Goal: Transaction & Acquisition: Purchase product/service

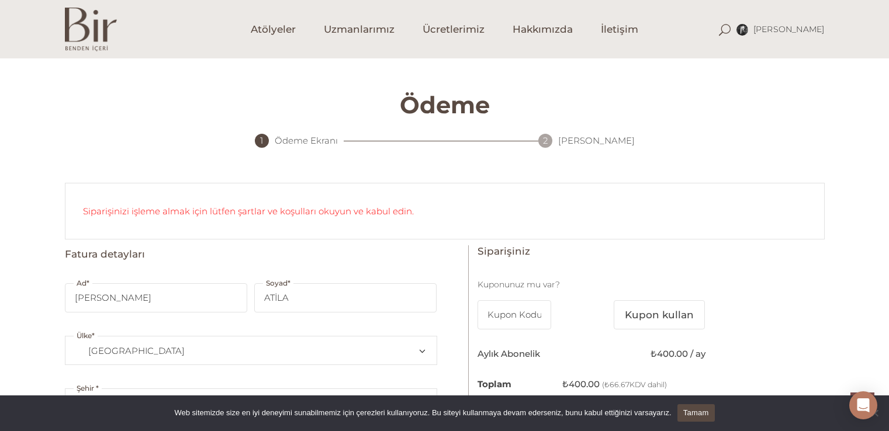
select select "TR38"
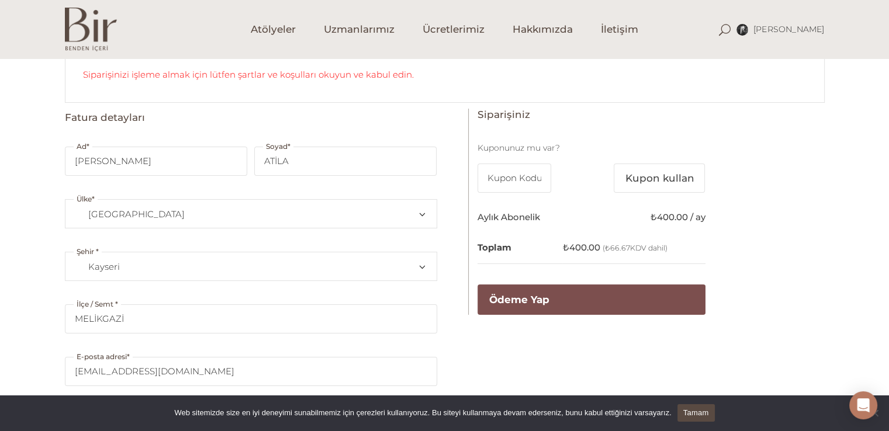
scroll to position [138, 0]
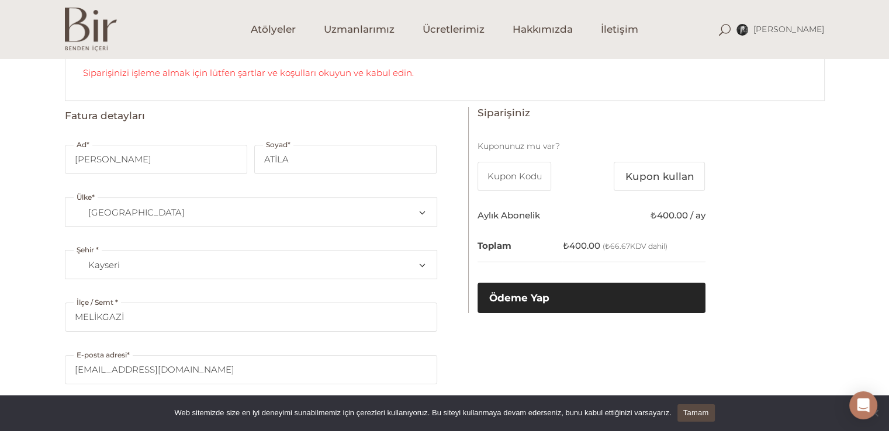
click at [535, 300] on button "Ödeme Yap" at bounding box center [591, 298] width 228 height 30
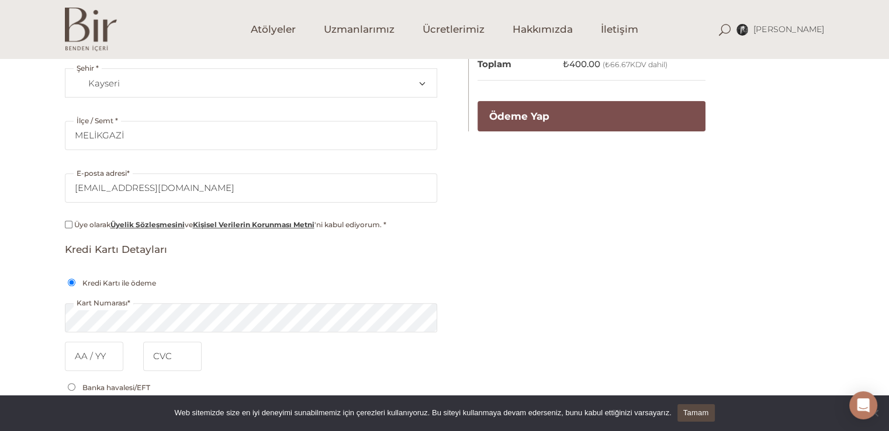
scroll to position [313, 0]
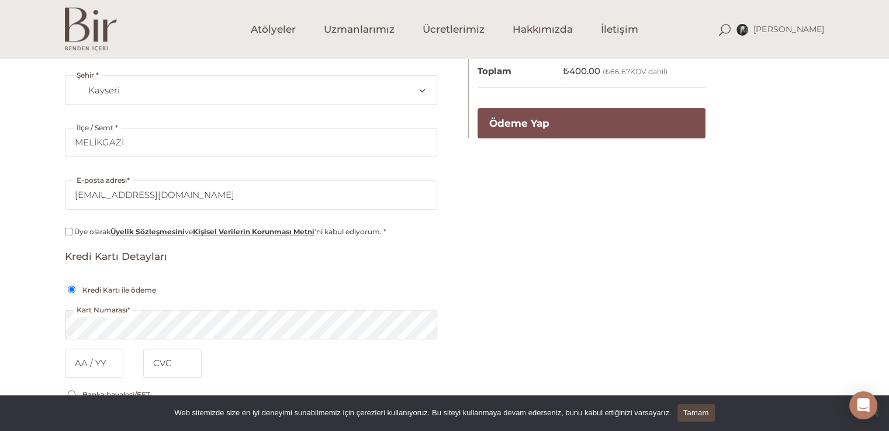
click at [68, 232] on input "Üye olarak Üyelik Sözleşmesini ve Kişisel Verilerin Korunması Metni 'ni kabul e…" at bounding box center [69, 232] width 8 height 8
checkbox input "true"
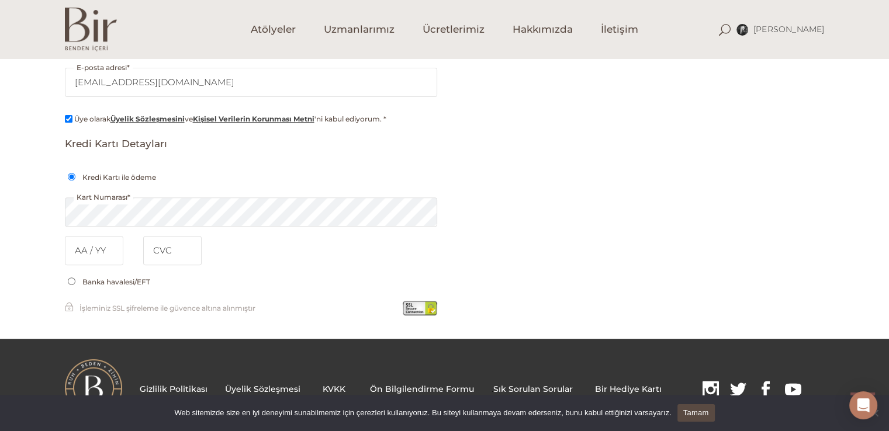
scroll to position [424, 0]
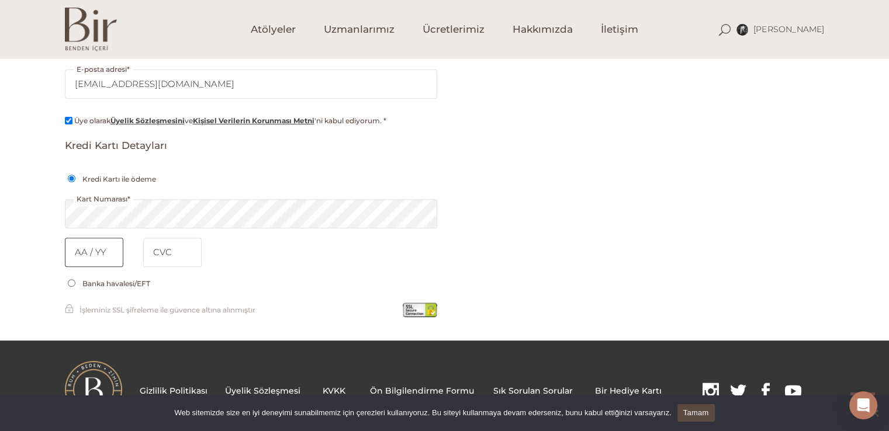
click at [117, 257] on input "text" at bounding box center [94, 252] width 58 height 29
type input "12 / 27"
click at [158, 251] on input "tel" at bounding box center [172, 252] width 58 height 29
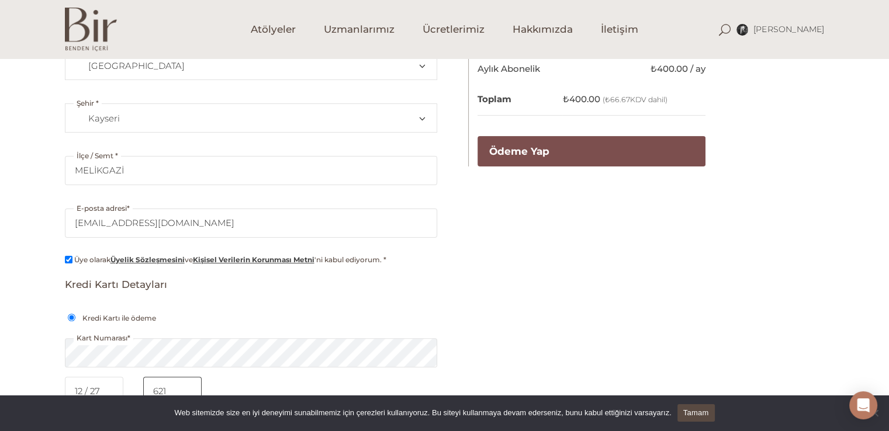
scroll to position [240, 0]
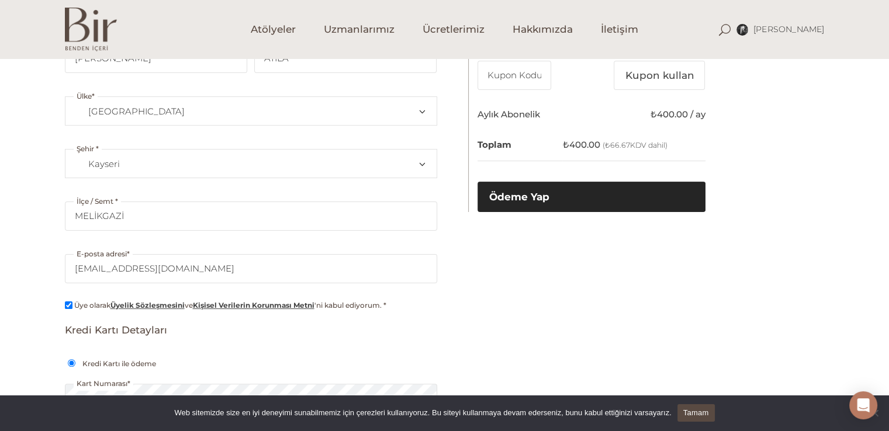
type input "621"
click at [665, 189] on button "Ödeme Yap" at bounding box center [591, 197] width 228 height 30
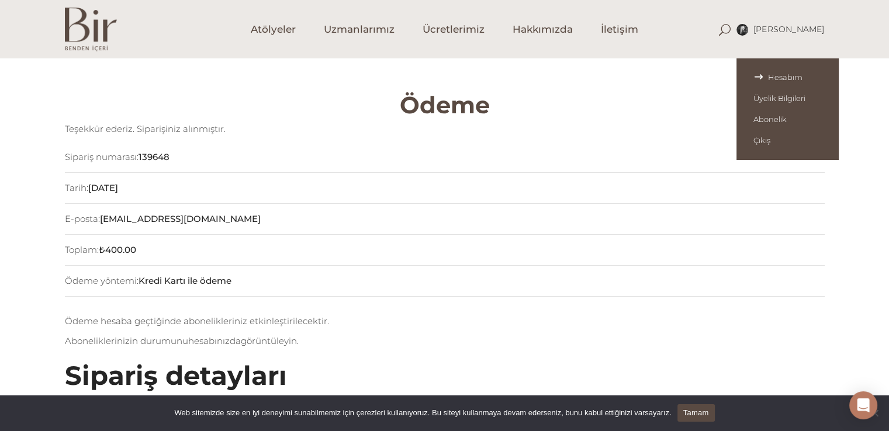
click at [784, 72] on span "Hesabım" at bounding box center [787, 76] width 68 height 9
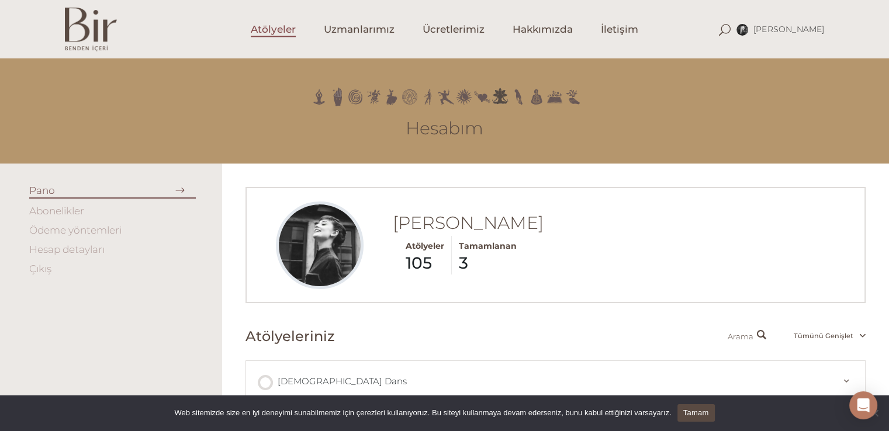
click at [257, 33] on span "Atölyeler" at bounding box center [273, 29] width 45 height 13
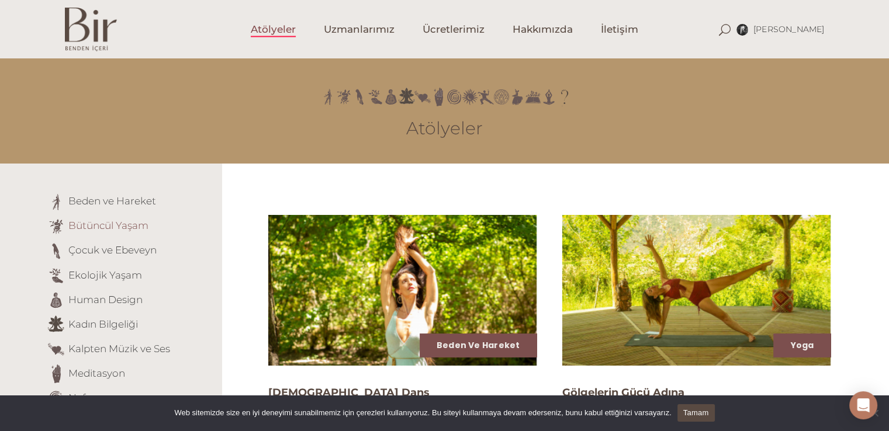
click at [122, 228] on link "Bütüncül Yaşam" at bounding box center [108, 226] width 80 height 12
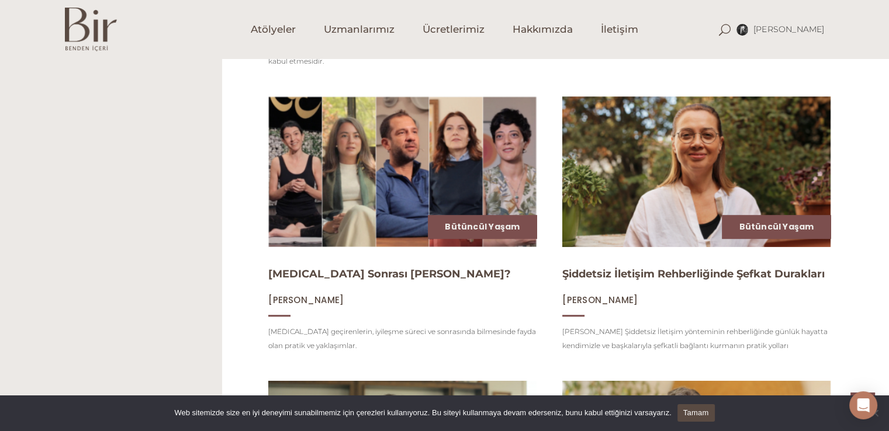
scroll to position [703, 0]
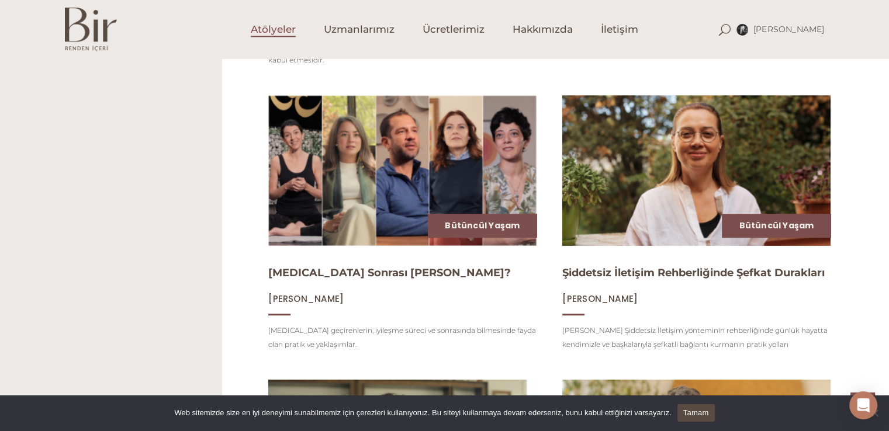
click at [265, 34] on span "Atölyeler" at bounding box center [273, 29] width 45 height 13
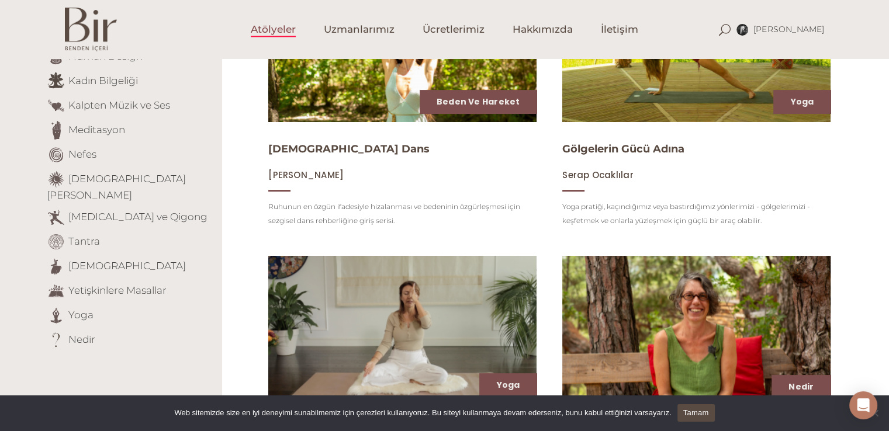
scroll to position [231, 0]
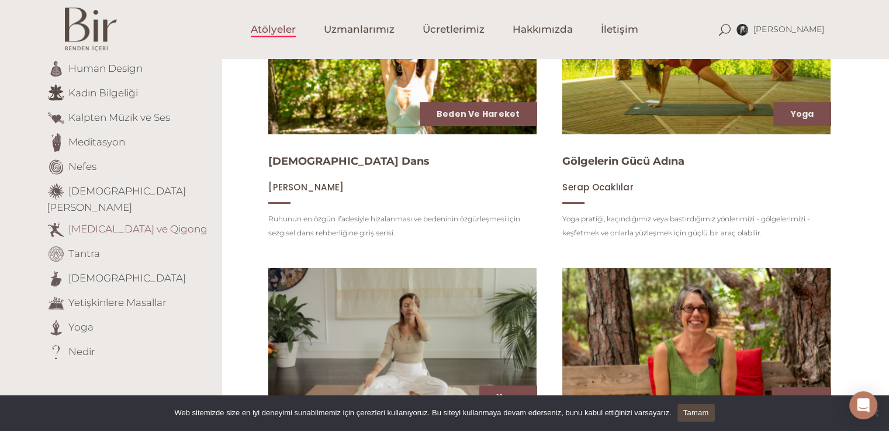
click at [127, 223] on link "[MEDICAL_DATA] ve Qigong" at bounding box center [137, 229] width 139 height 12
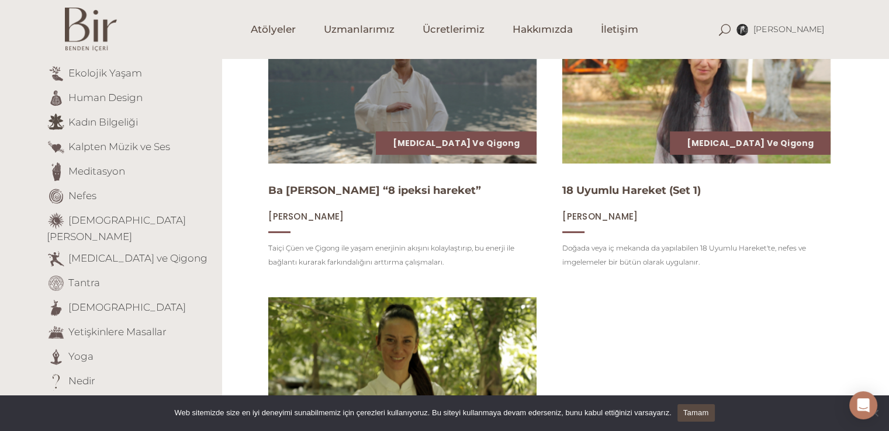
scroll to position [203, 0]
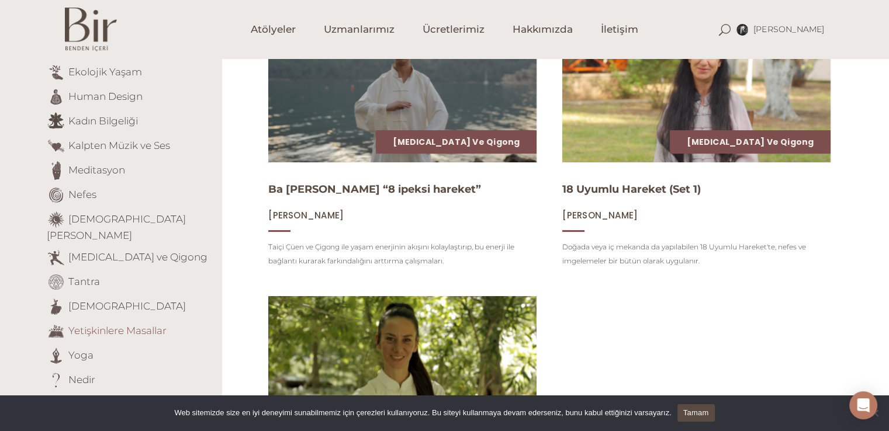
click at [136, 324] on link "Yetişkinlere Masallar" at bounding box center [117, 330] width 98 height 12
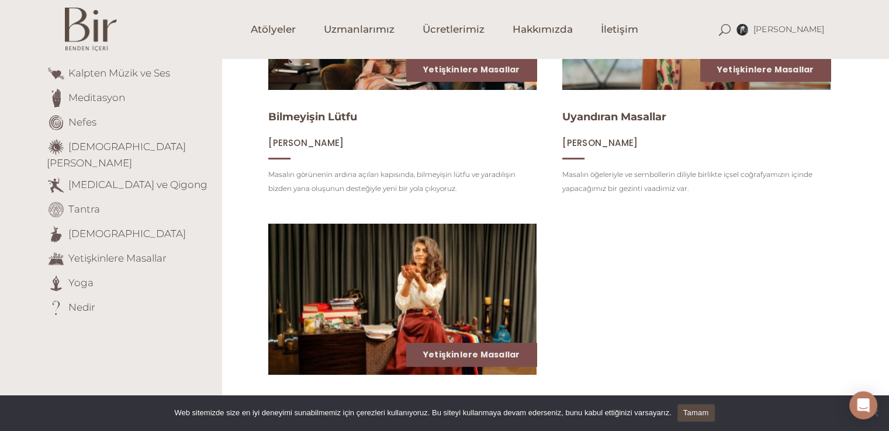
scroll to position [279, 0]
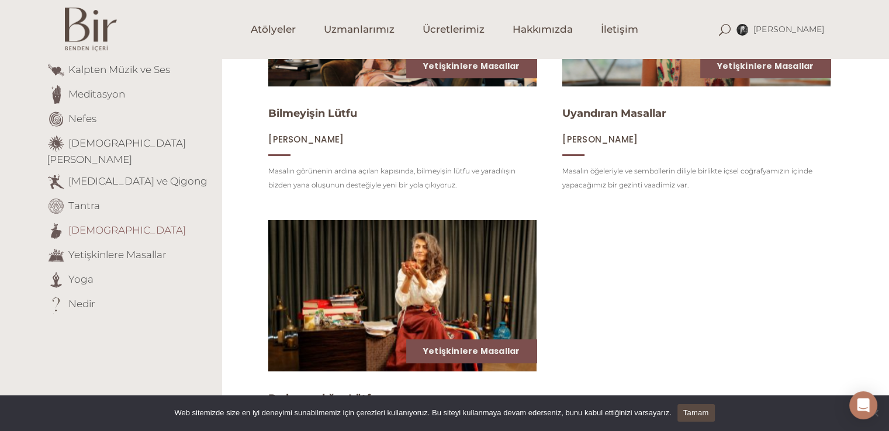
click at [84, 224] on link "Tasavvuf" at bounding box center [126, 230] width 117 height 12
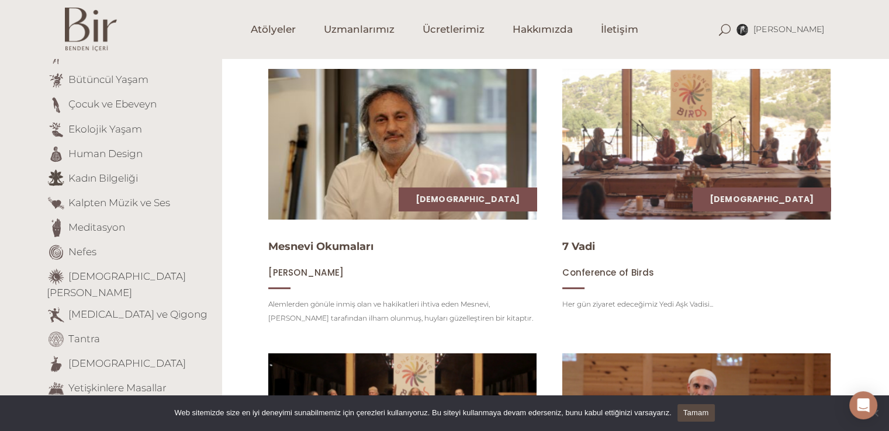
scroll to position [145, 0]
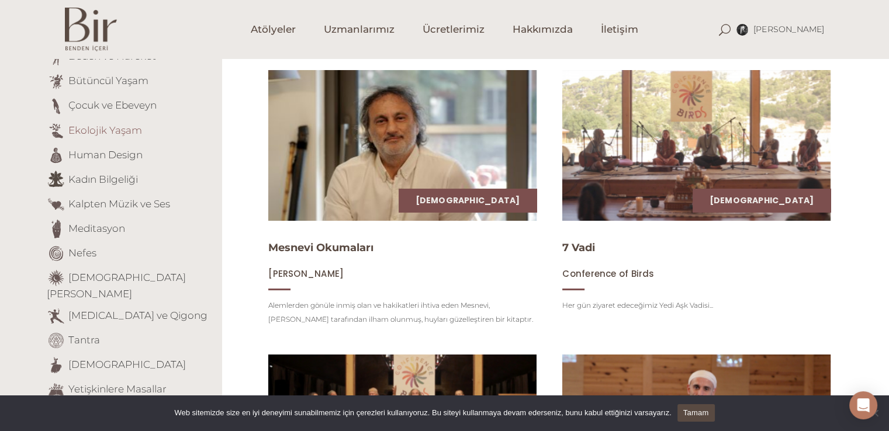
click at [110, 131] on link "Ekolojik Yaşam" at bounding box center [105, 130] width 74 height 12
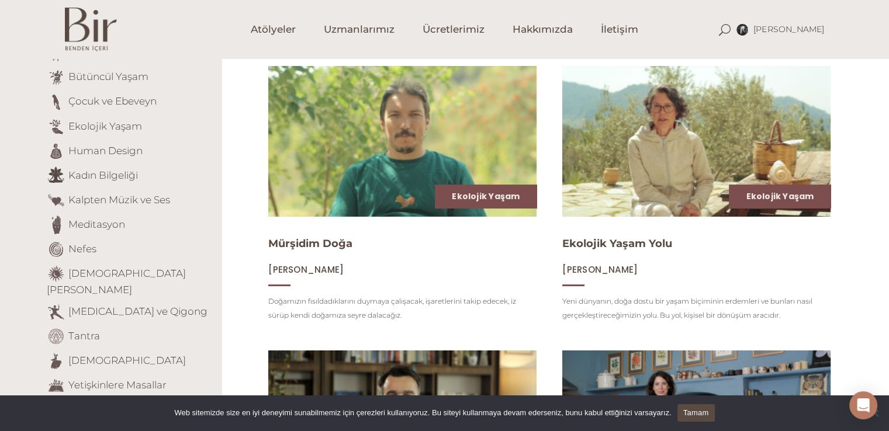
scroll to position [145, 0]
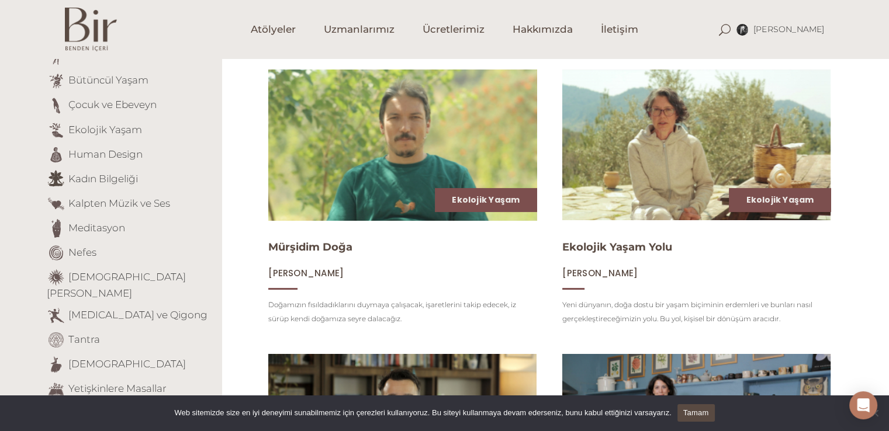
click at [433, 146] on img at bounding box center [402, 144] width 276 height 155
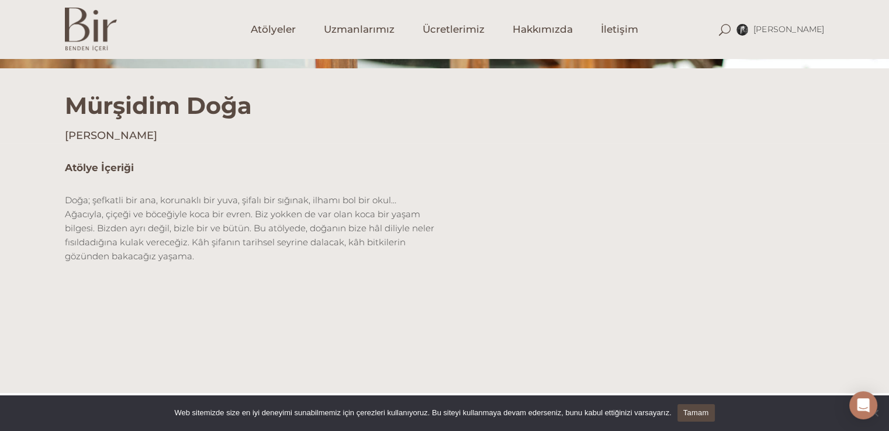
scroll to position [292, 0]
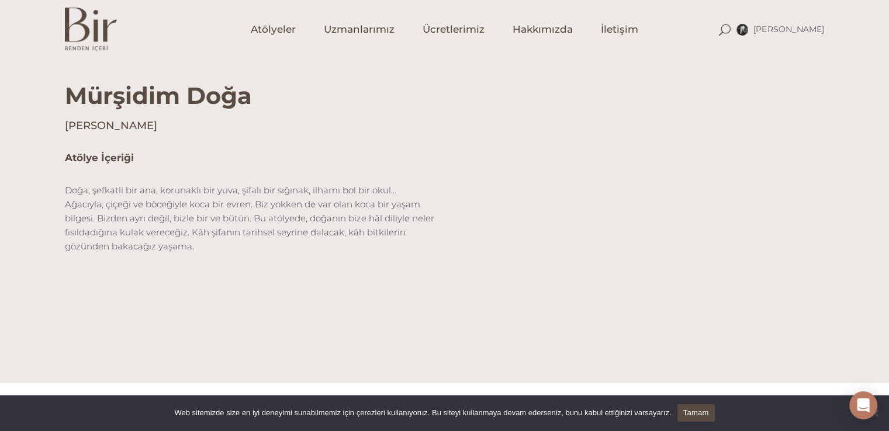
click at [691, 407] on link "Tamam" at bounding box center [695, 413] width 37 height 18
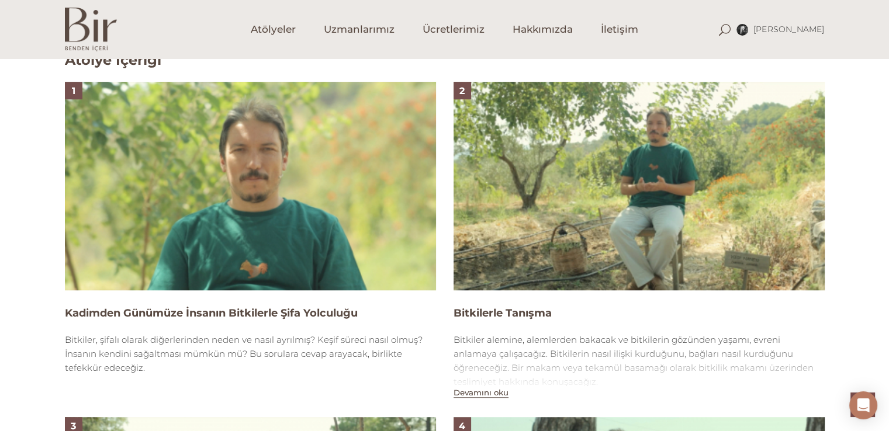
scroll to position [743, 0]
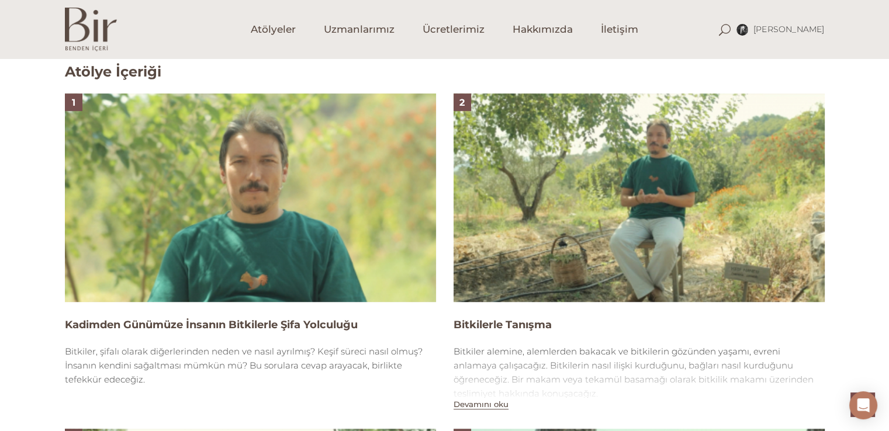
click at [267, 166] on img at bounding box center [250, 197] width 371 height 209
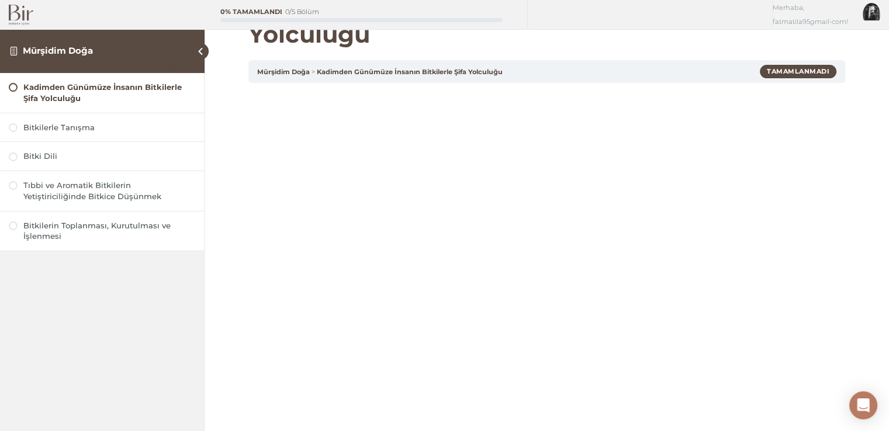
scroll to position [117, 0]
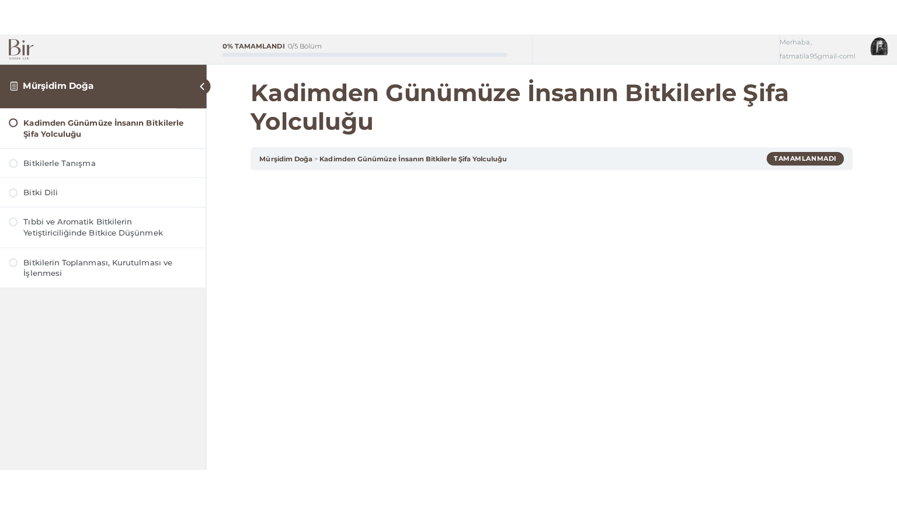
scroll to position [117, 0]
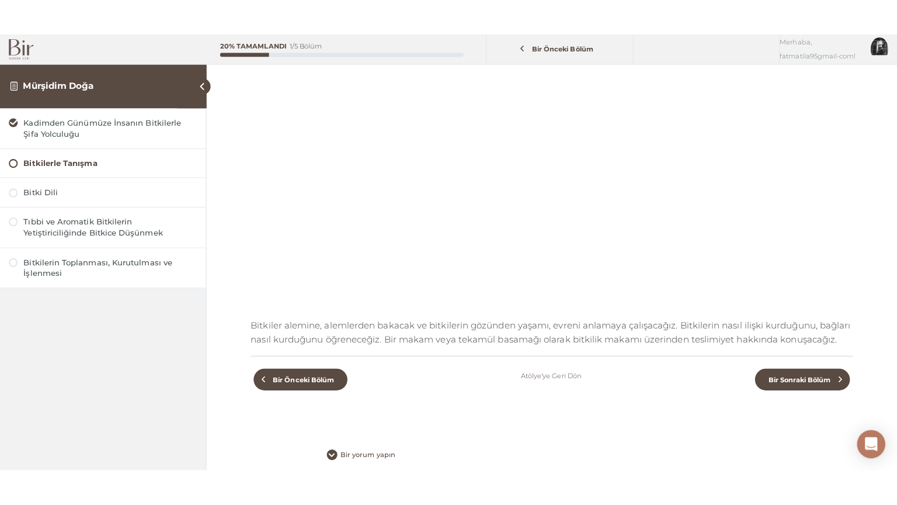
scroll to position [155, 0]
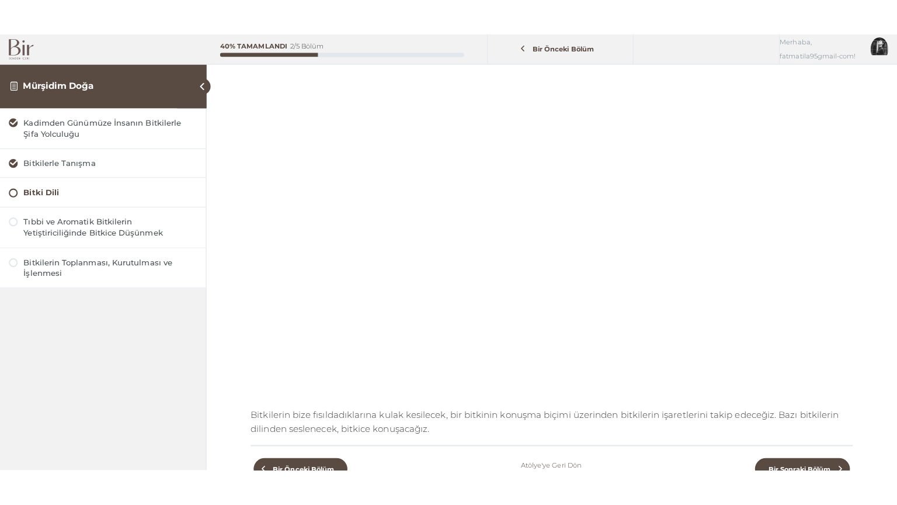
scroll to position [117, 0]
